Goal: Information Seeking & Learning: Learn about a topic

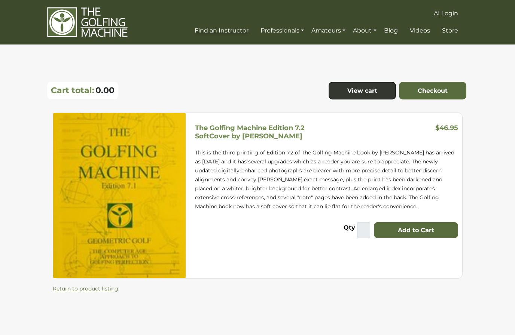
click at [227, 30] on span "Find an Instructor" at bounding box center [222, 30] width 54 height 7
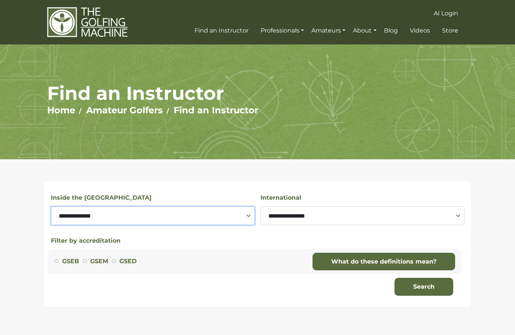
click at [190, 214] on select "**********" at bounding box center [153, 216] width 204 height 19
select select "*******"
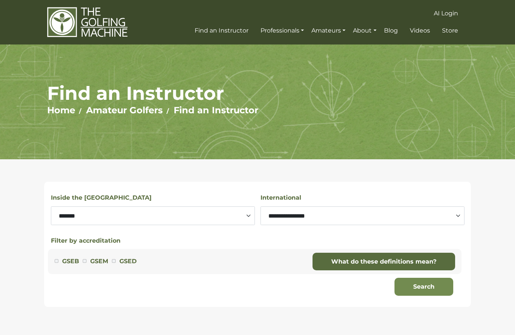
click at [422, 287] on button "Search" at bounding box center [423, 287] width 59 height 18
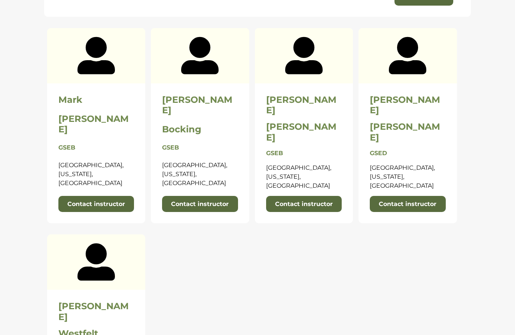
scroll to position [290, 0]
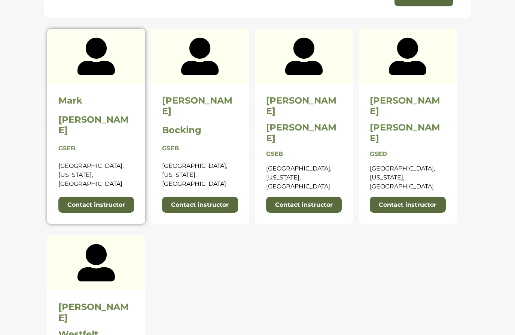
click at [76, 115] on h2 "Blackburn" at bounding box center [96, 126] width 76 height 22
click at [70, 109] on div "Mark Blackburn GSEB Guntersville, Alabama, USA Contact instructor" at bounding box center [96, 154] width 98 height 140
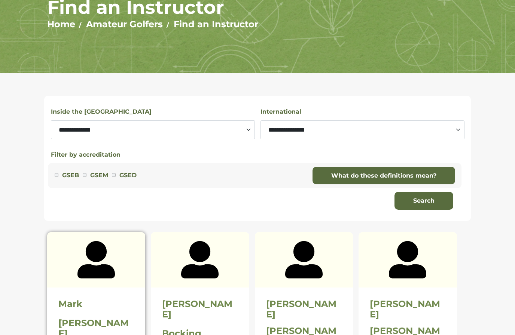
scroll to position [0, 0]
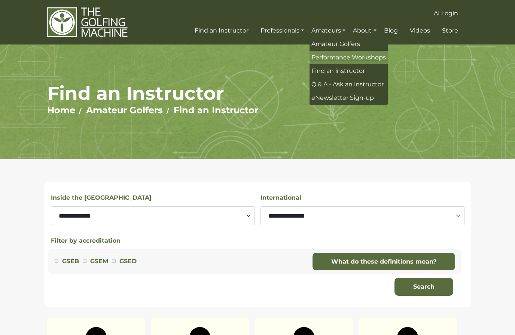
click at [371, 52] on link "Performance Workshops" at bounding box center [349, 57] width 78 height 13
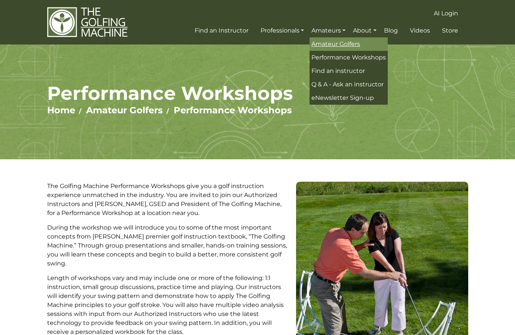
click at [347, 43] on span "Amateur Golfers" at bounding box center [335, 43] width 49 height 7
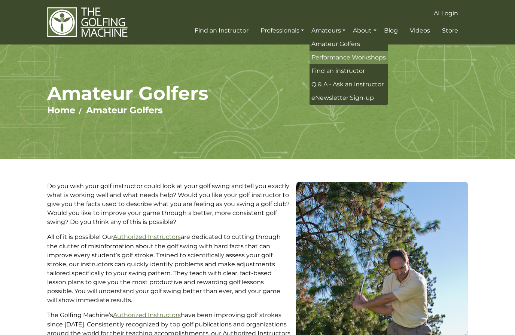
click at [367, 54] on span "Performance Workshops" at bounding box center [348, 57] width 74 height 7
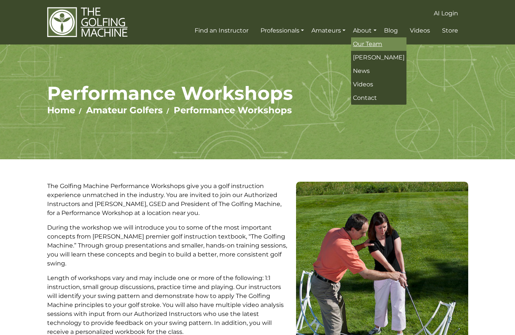
click at [374, 44] on span "Our Team" at bounding box center [367, 43] width 29 height 7
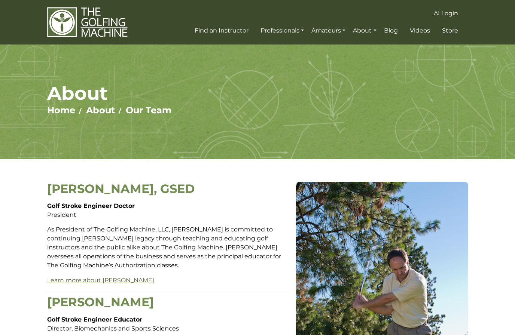
click at [448, 27] on span "Store" at bounding box center [450, 30] width 16 height 7
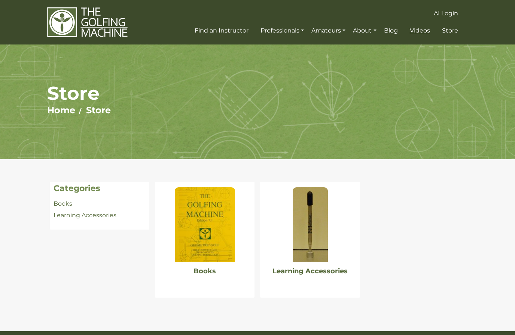
click at [421, 28] on span "Videos" at bounding box center [420, 30] width 20 height 7
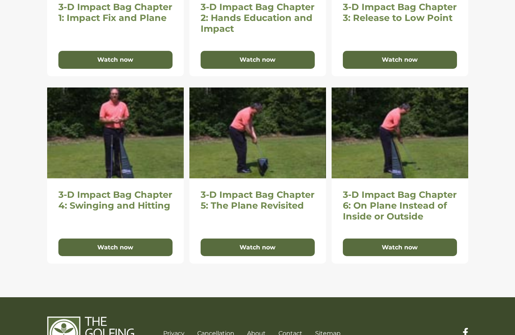
scroll to position [462, 0]
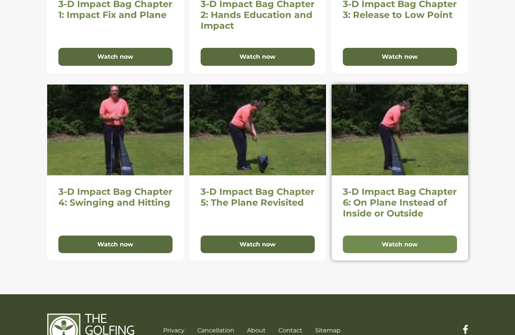
click at [388, 243] on button "Watch now" at bounding box center [400, 245] width 114 height 18
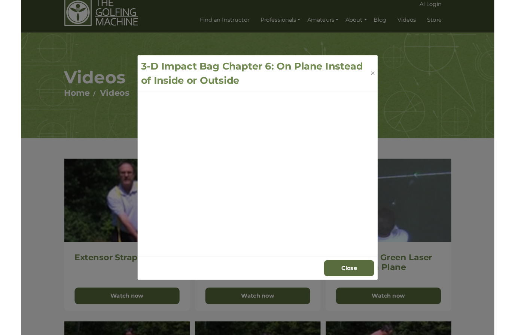
scroll to position [24, 0]
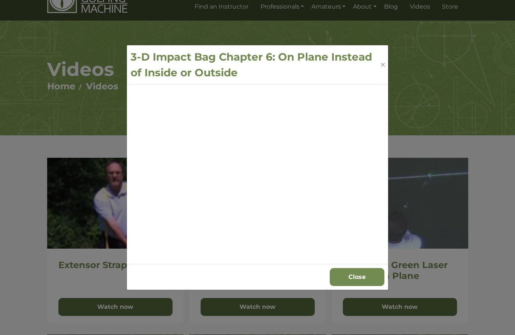
click at [349, 280] on button "Close" at bounding box center [357, 277] width 55 height 18
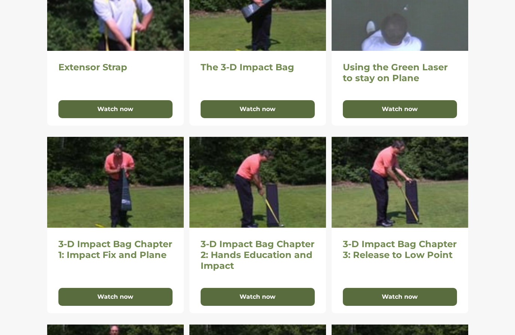
scroll to position [204, 0]
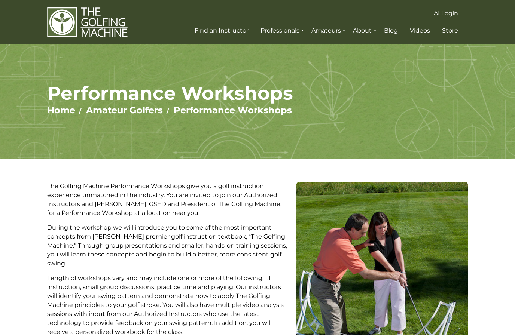
click at [220, 32] on span "Find an Instructor" at bounding box center [222, 30] width 54 height 7
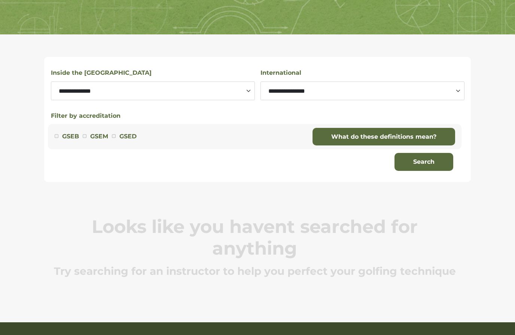
scroll to position [125, 0]
click at [71, 91] on select "**********" at bounding box center [153, 91] width 204 height 19
select select "*******"
click at [421, 165] on button "Search" at bounding box center [423, 162] width 59 height 18
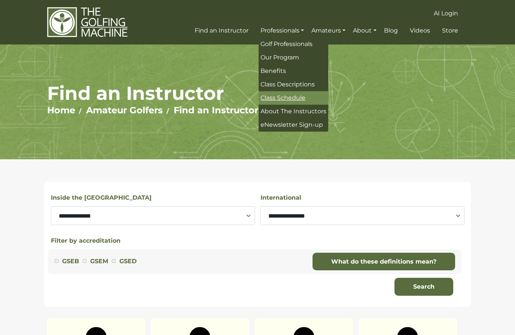
click at [286, 97] on span "Class Schedule" at bounding box center [282, 97] width 45 height 7
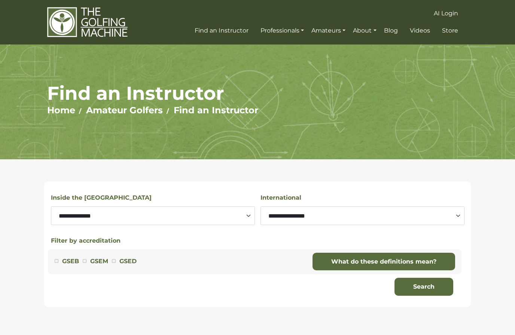
scroll to position [154, 0]
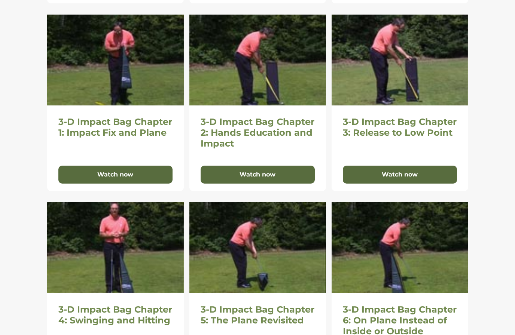
scroll to position [344, 0]
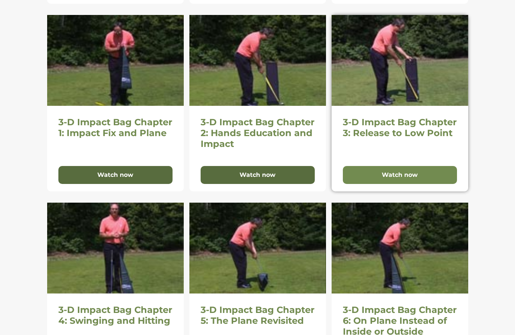
click at [400, 173] on button "Watch now" at bounding box center [400, 175] width 114 height 18
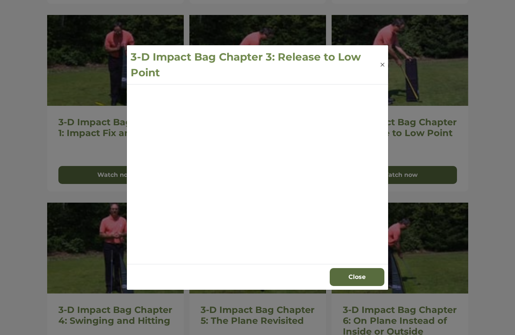
click at [383, 68] on button "Close" at bounding box center [382, 64] width 7 height 7
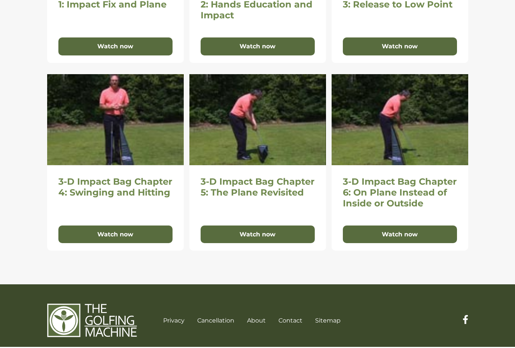
scroll to position [468, 0]
